Goal: Communication & Community: Answer question/provide support

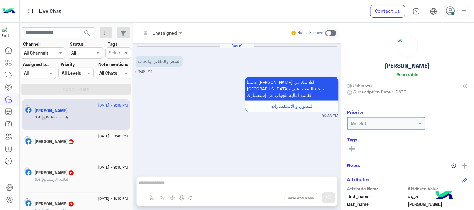
click at [51, 72] on div at bounding box center [38, 73] width 35 height 7
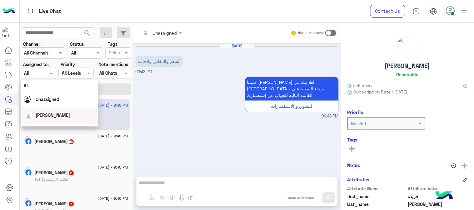
click at [45, 110] on div "[PERSON_NAME]" at bounding box center [59, 115] width 71 height 11
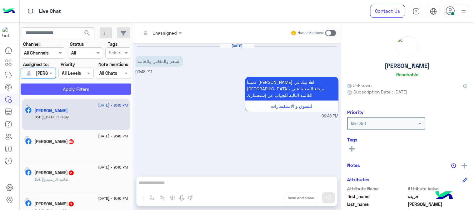
click at [66, 92] on button "Apply Filters" at bounding box center [76, 89] width 111 height 11
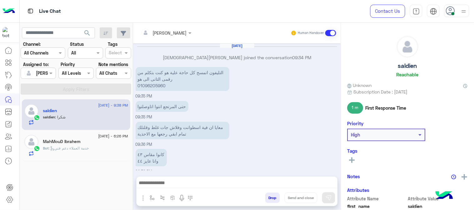
scroll to position [104, 0]
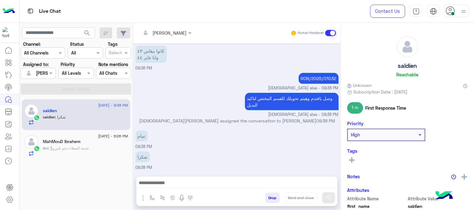
click at [76, 144] on h5 "MahMouD Ibrahem" at bounding box center [62, 141] width 38 height 5
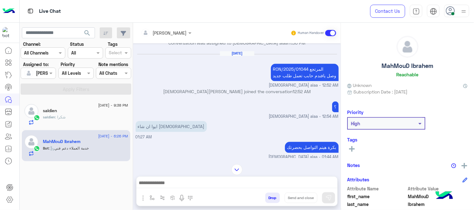
scroll to position [331, 0]
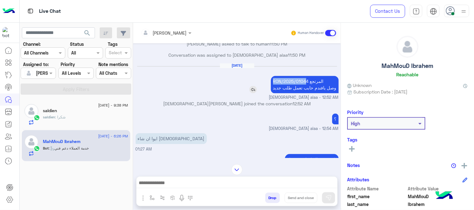
drag, startPoint x: 273, startPoint y: 81, endPoint x: 305, endPoint y: 83, distance: 32.5
click at [305, 83] on p "RON/2025/01044 المرتجع وصل يافندم حابب تعمل طلب جديد" at bounding box center [305, 84] width 68 height 17
click at [278, 82] on p "RON/2025/01044 المرتجع وصل يافندم حابب تعمل طلب جديد" at bounding box center [305, 84] width 68 height 17
drag, startPoint x: 272, startPoint y: 83, endPoint x: 307, endPoint y: 85, distance: 35.0
click at [307, 85] on p "RON/2025/01044 المرتجع وصل يافندم حابب تعمل طلب جديد" at bounding box center [305, 84] width 68 height 17
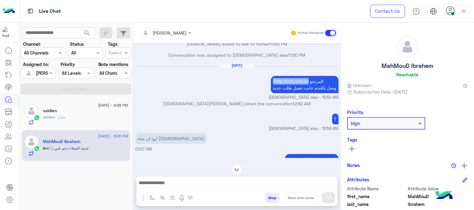
copy p "RON/2025/01044"
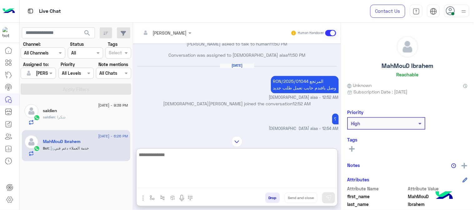
click at [185, 184] on textarea at bounding box center [236, 169] width 201 height 37
paste textarea "**********"
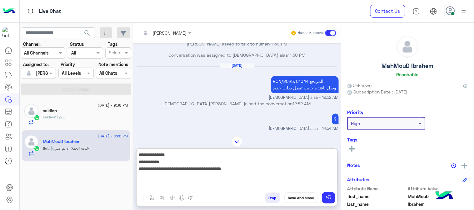
type textarea "**********"
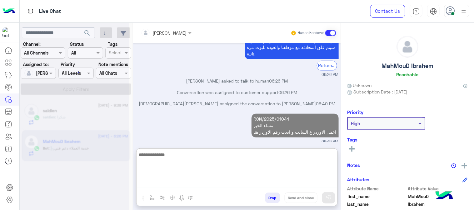
scroll to position [882, 0]
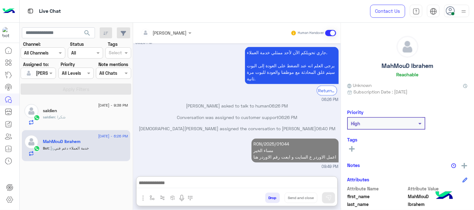
click at [91, 152] on div "Bot : خدمة العملاء دعم فني" at bounding box center [85, 151] width 85 height 11
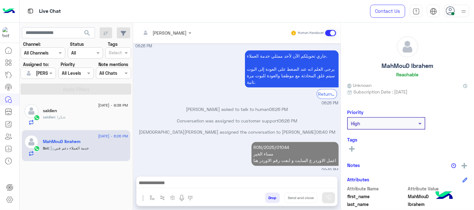
scroll to position [865, 0]
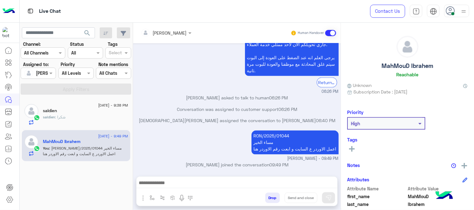
click at [85, 127] on div "[DATE] - 9:38 PM saldien saldien : شكرا" at bounding box center [76, 115] width 108 height 31
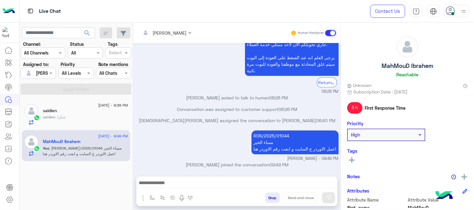
click at [83, 122] on div "saldien : شكرا" at bounding box center [85, 120] width 85 height 11
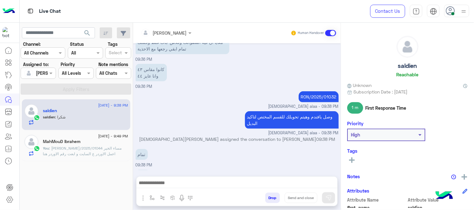
scroll to position [69, 0]
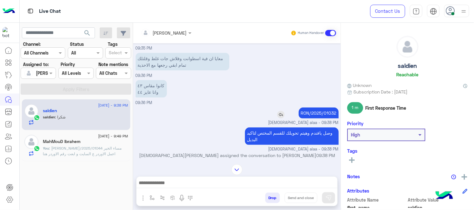
click at [303, 111] on p "RON/2025/01032" at bounding box center [318, 113] width 40 height 11
copy app-msgs-text
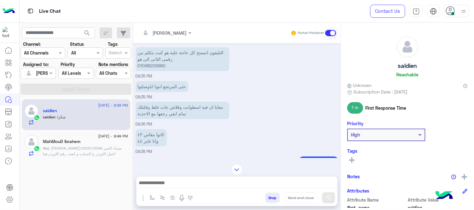
scroll to position [405, 0]
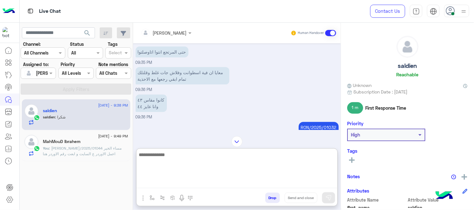
click at [202, 183] on textarea at bounding box center [236, 169] width 201 height 37
paste textarea "**********"
type textarea "**********"
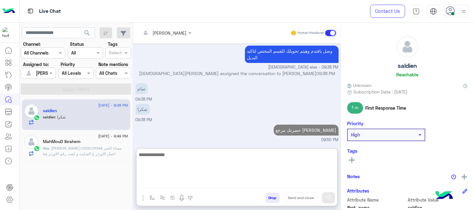
scroll to position [512, 0]
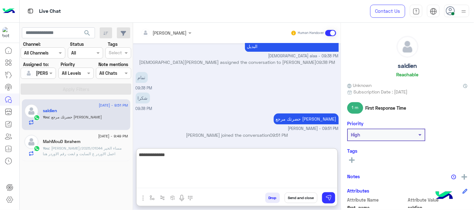
type textarea "**********"
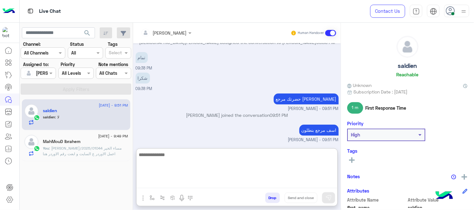
scroll to position [553, 0]
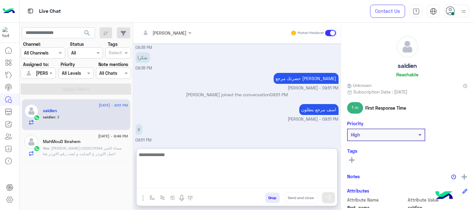
click at [229, 160] on textarea at bounding box center [236, 169] width 201 height 37
type textarea "*"
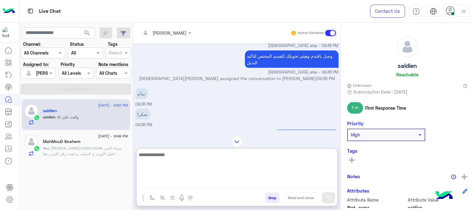
scroll to position [732, 0]
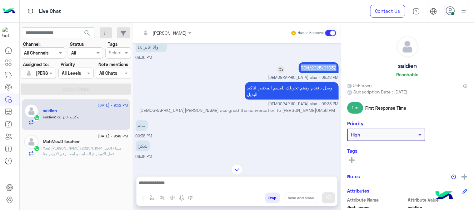
drag, startPoint x: 298, startPoint y: 54, endPoint x: 333, endPoint y: 54, distance: 35.0
click at [333, 62] on p "RON/2025/01032" at bounding box center [318, 67] width 40 height 11
copy p "RON/2025/01032"
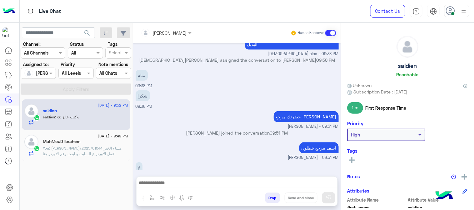
scroll to position [843, 0]
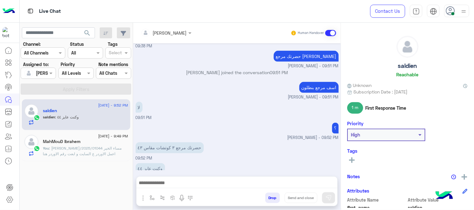
click at [202, 178] on div at bounding box center [236, 185] width 201 height 16
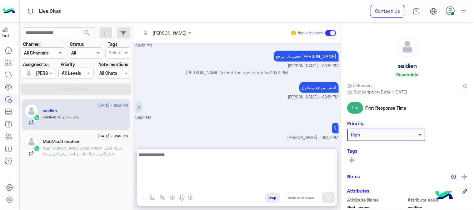
click at [202, 182] on textarea at bounding box center [236, 169] width 201 height 37
paste textarea "**********"
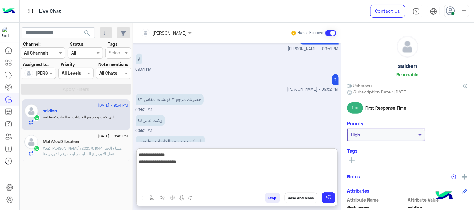
type textarea "**********"
click at [288, 169] on textarea "**********" at bounding box center [236, 169] width 201 height 37
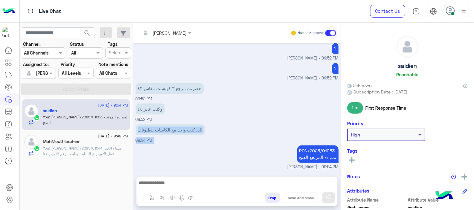
scroll to position [961, 0]
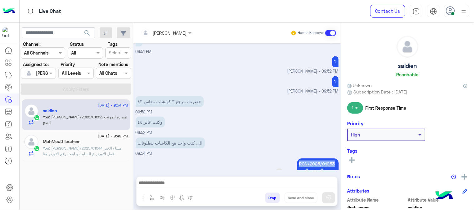
drag, startPoint x: 295, startPoint y: 122, endPoint x: 333, endPoint y: 152, distance: 48.7
click at [333, 159] on p "RON/2025/01053 تمم ده المرتجع الصح" at bounding box center [318, 167] width 42 height 17
copy p "RON/2025/01053"
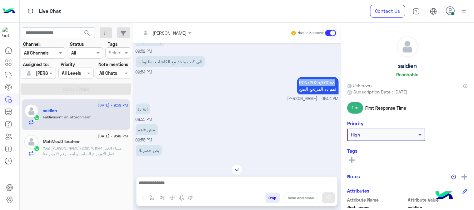
scroll to position [1112, 0]
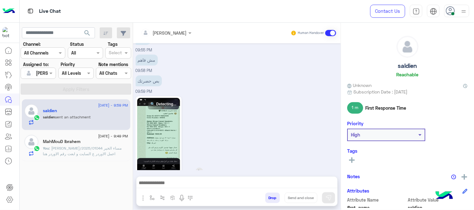
click at [169, 130] on img at bounding box center [158, 136] width 43 height 76
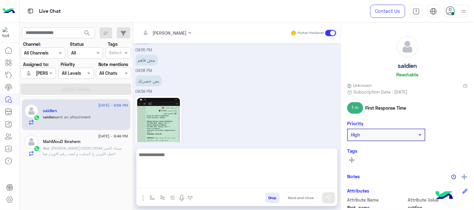
click at [206, 185] on textarea at bounding box center [236, 169] width 201 height 37
paste textarea "**********"
type textarea "**********"
click at [330, 201] on button at bounding box center [328, 198] width 13 height 11
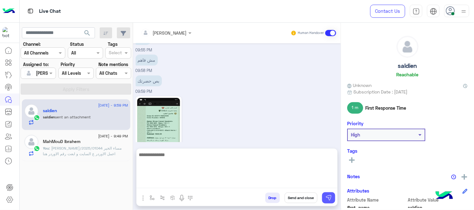
scroll to position [1178, 0]
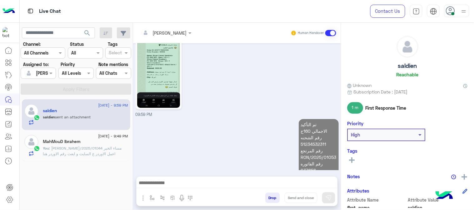
click at [244, 185] on textarea at bounding box center [236, 183] width 201 height 9
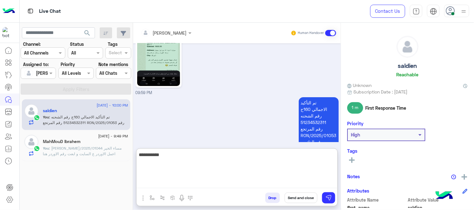
scroll to position [1206, 0]
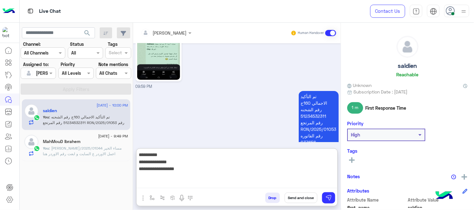
type textarea "**********"
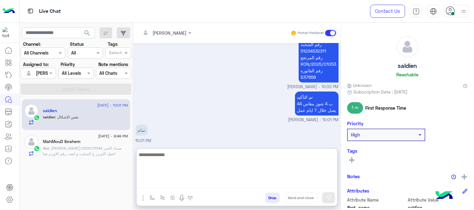
scroll to position [1280, 0]
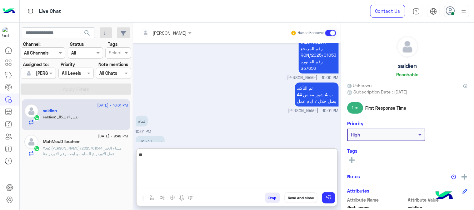
type textarea "***"
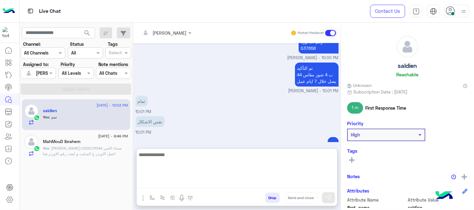
click at [273, 201] on button "Drop" at bounding box center [272, 198] width 15 height 11
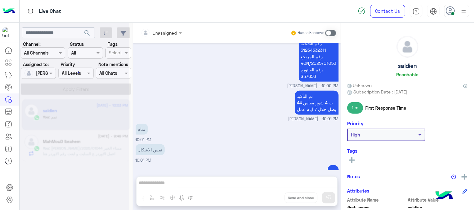
scroll to position [1283, 0]
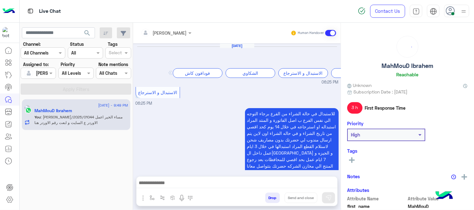
scroll to position [216, 0]
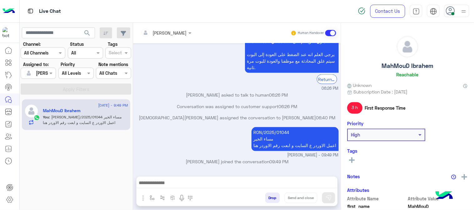
click at [87, 111] on div "MahMouD Ibrahem" at bounding box center [85, 111] width 85 height 7
